Goal: Navigation & Orientation: Find specific page/section

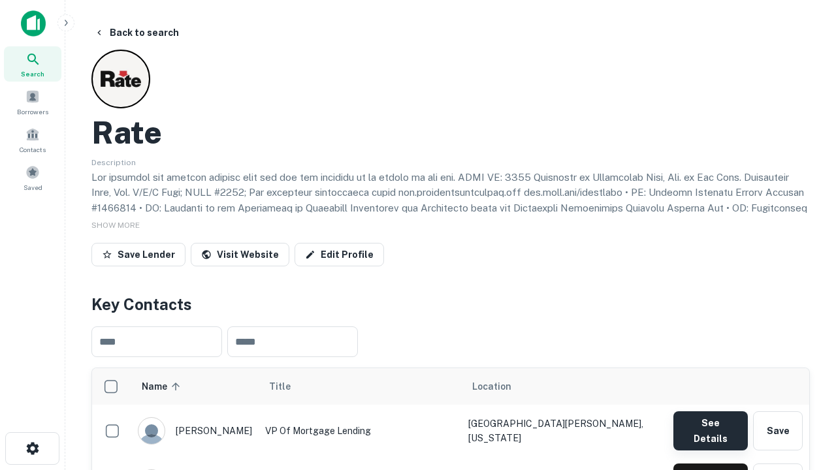
click at [710, 424] on button "See Details" at bounding box center [710, 430] width 74 height 39
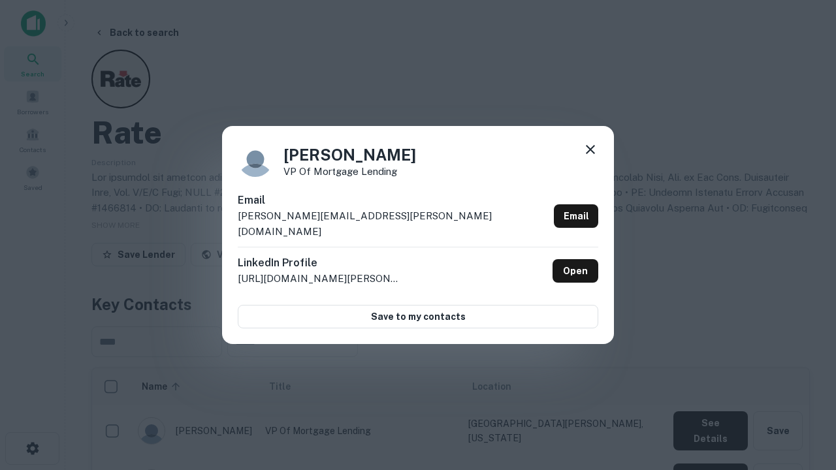
click at [590, 157] on icon at bounding box center [590, 150] width 16 height 16
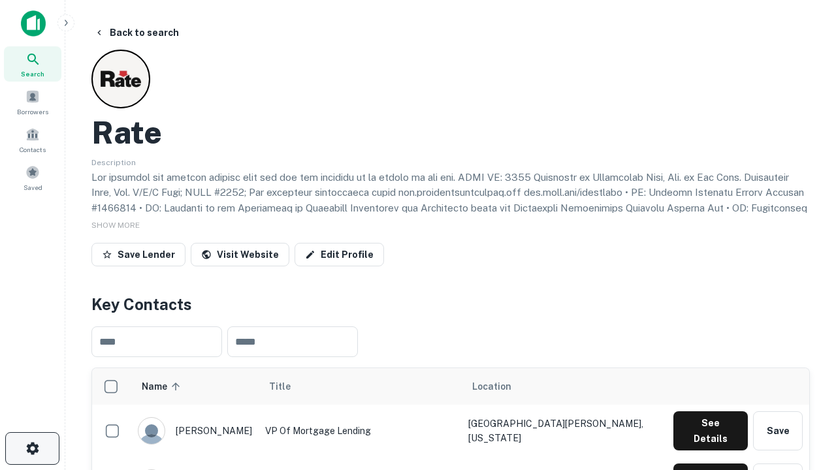
click at [32, 449] on icon "button" at bounding box center [33, 449] width 16 height 16
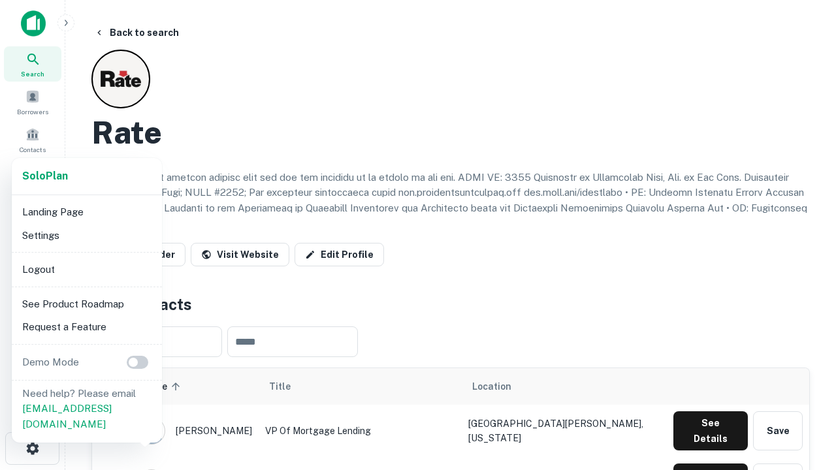
click at [86, 269] on li "Logout" at bounding box center [87, 270] width 140 height 24
